Goal: Transaction & Acquisition: Book appointment/travel/reservation

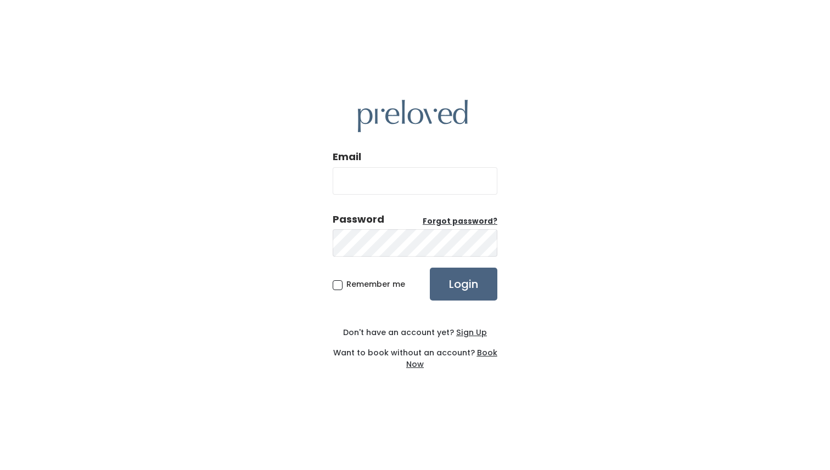
type input "adelajtellot@gmail.com"
click at [484, 287] on input "Login" at bounding box center [464, 284] width 68 height 33
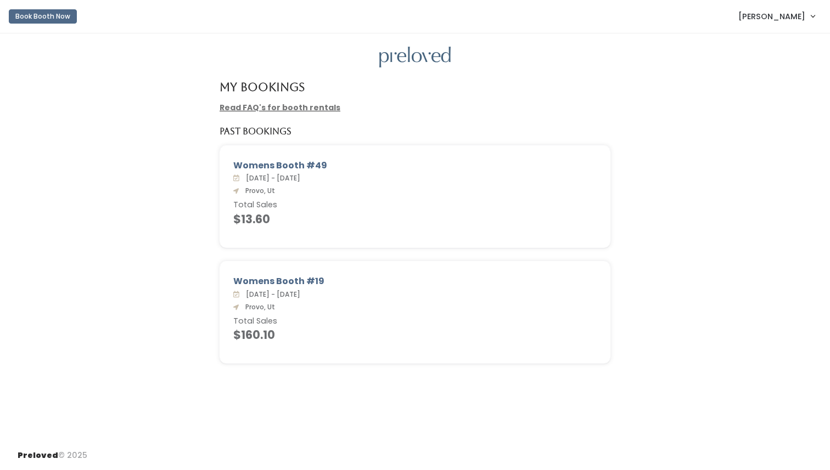
drag, startPoint x: 283, startPoint y: 335, endPoint x: 228, endPoint y: 335, distance: 54.9
click at [228, 335] on div "Womens Booth #19 Sat. Jul 6 - Fri. Jul 12, 2024 Provo, Ut Total Sales $160.10" at bounding box center [415, 313] width 390 height 102
click at [295, 336] on h4 "$160.10" at bounding box center [414, 335] width 363 height 13
drag, startPoint x: 284, startPoint y: 338, endPoint x: 229, endPoint y: 336, distance: 55.5
click at [229, 336] on div "Womens Booth #19 Sat. Jul 6 - Fri. Jul 12, 2024 Provo, Ut Total Sales $160.10" at bounding box center [415, 313] width 390 height 102
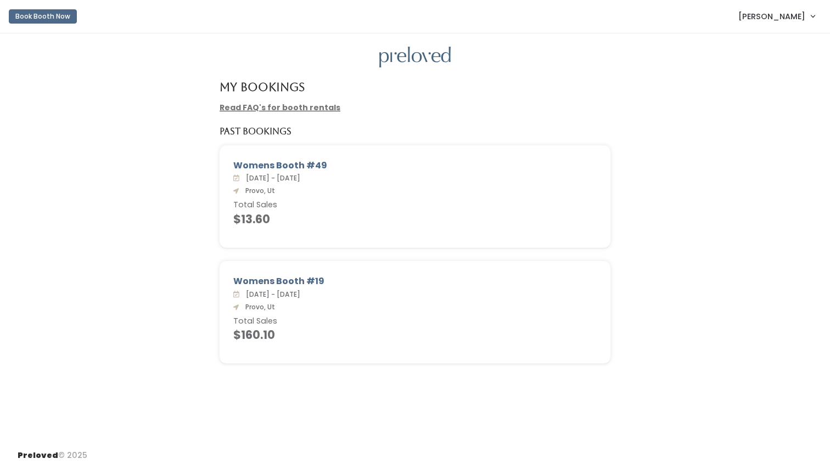
click at [307, 320] on h6 "Total Sales" at bounding box center [414, 321] width 363 height 9
drag, startPoint x: 278, startPoint y: 329, endPoint x: 231, endPoint y: 331, distance: 46.7
click at [230, 331] on div "Womens Booth #19 Sat. Jul 6 - Fri. Jul 12, 2024 Provo, Ut Total Sales $160.10" at bounding box center [415, 313] width 390 height 102
click at [277, 214] on h4 "$13.60" at bounding box center [414, 219] width 363 height 13
drag, startPoint x: 277, startPoint y: 214, endPoint x: 229, endPoint y: 217, distance: 47.8
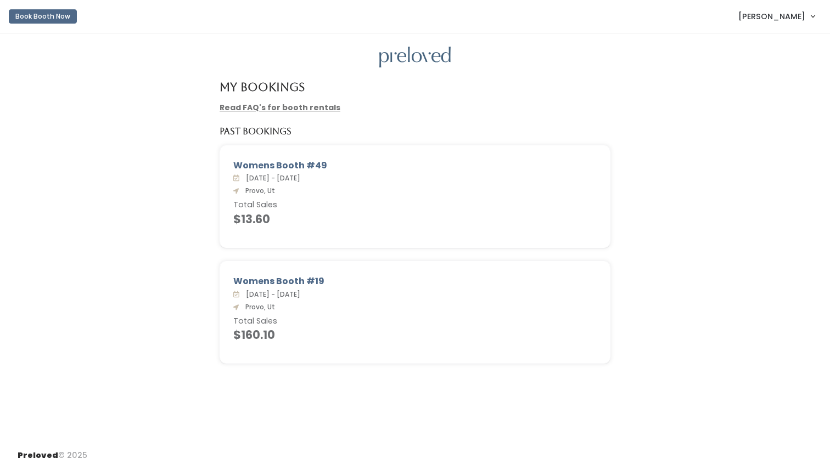
click at [229, 217] on div "Womens Booth #49 Sat. Dec 28 - Fri. Jan 3, 2025 Provo, Ut Total Sales $13.60" at bounding box center [415, 197] width 390 height 102
click at [279, 217] on h4 "$13.60" at bounding box center [414, 219] width 363 height 13
drag, startPoint x: 273, startPoint y: 217, endPoint x: 234, endPoint y: 216, distance: 39.0
click at [234, 216] on h4 "$13.60" at bounding box center [414, 219] width 363 height 13
click at [713, 165] on div "Womens Booth #49 Sat. Dec 28 - Fri. Jan 3, 2025 Provo, Ut Total Sales $13.60" at bounding box center [415, 203] width 808 height 116
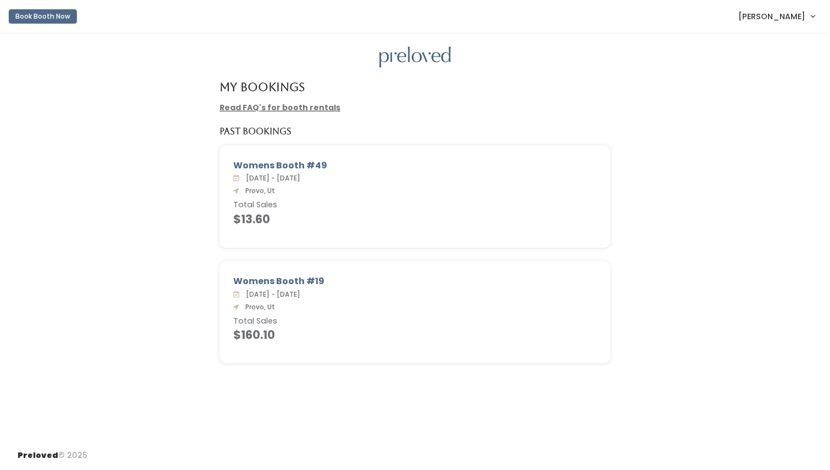
click at [51, 10] on button "Book Booth Now" at bounding box center [43, 16] width 68 height 14
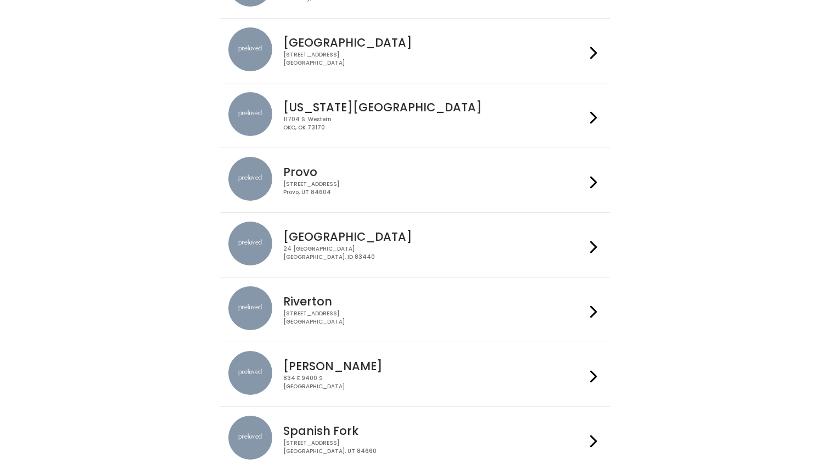
scroll to position [212, 0]
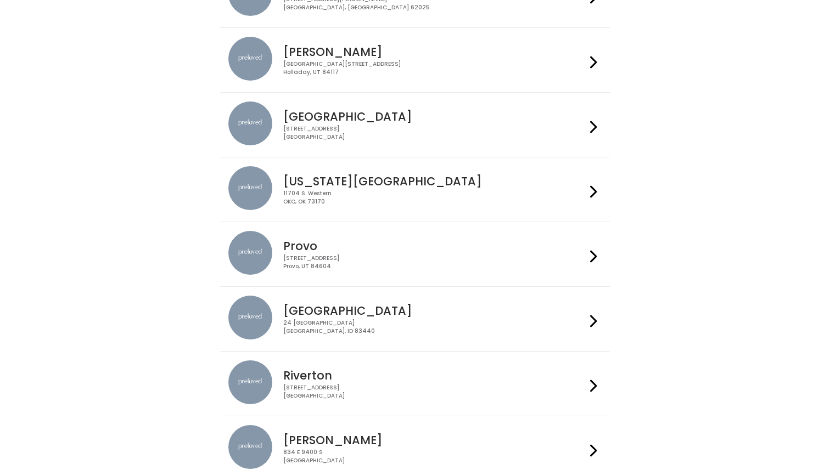
click at [590, 255] on div at bounding box center [594, 254] width 16 height 47
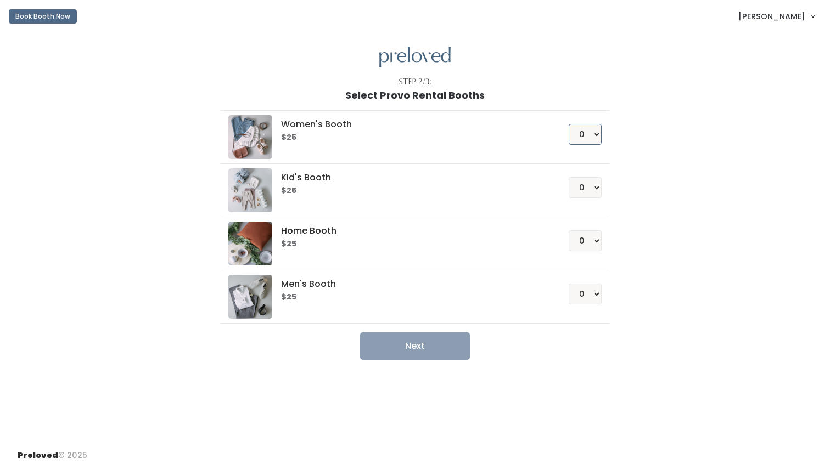
click at [591, 140] on select "0 1 2 3 4" at bounding box center [585, 134] width 33 height 21
select select "1"
click at [569, 124] on select "0 1 2 3 4" at bounding box center [585, 134] width 33 height 21
click at [423, 340] on button "Next" at bounding box center [415, 346] width 110 height 27
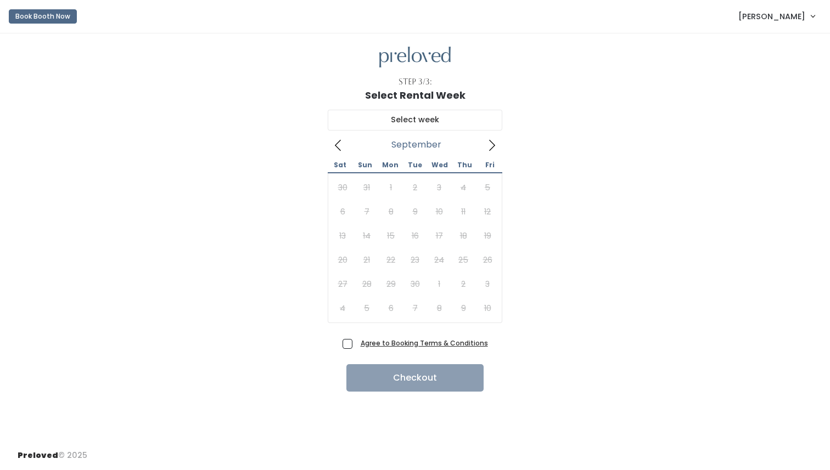
click at [495, 144] on icon at bounding box center [492, 145] width 12 height 12
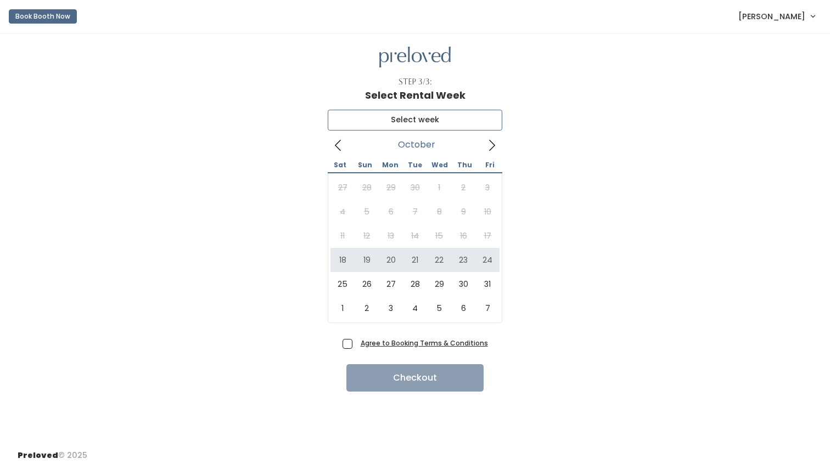
type input "[DATE] to [DATE]"
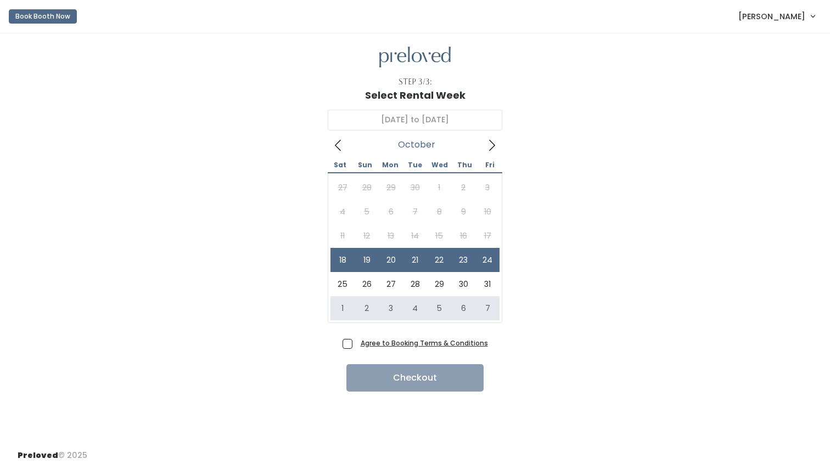
click at [356, 339] on span "Agree to Booking Terms & Conditions" at bounding box center [422, 343] width 132 height 11
click at [356, 339] on input "Agree to Booking Terms & Conditions" at bounding box center [359, 341] width 7 height 7
checkbox input "true"
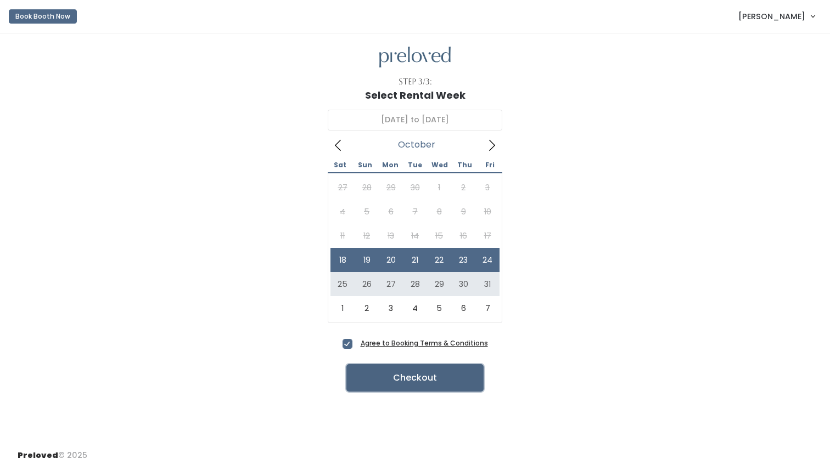
click at [405, 379] on button "Checkout" at bounding box center [414, 377] width 137 height 27
